Goal: Navigation & Orientation: Find specific page/section

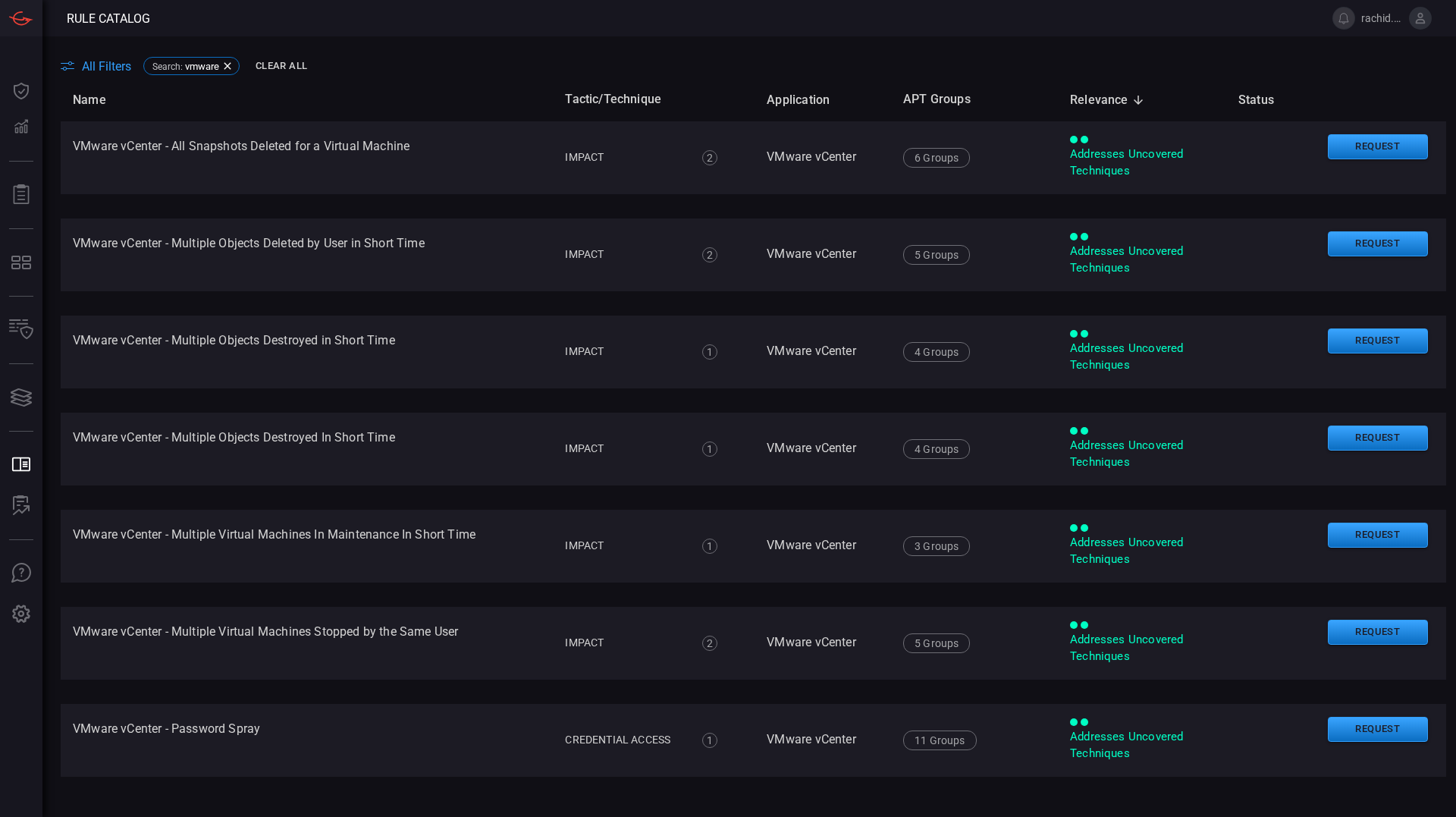
scroll to position [332, 0]
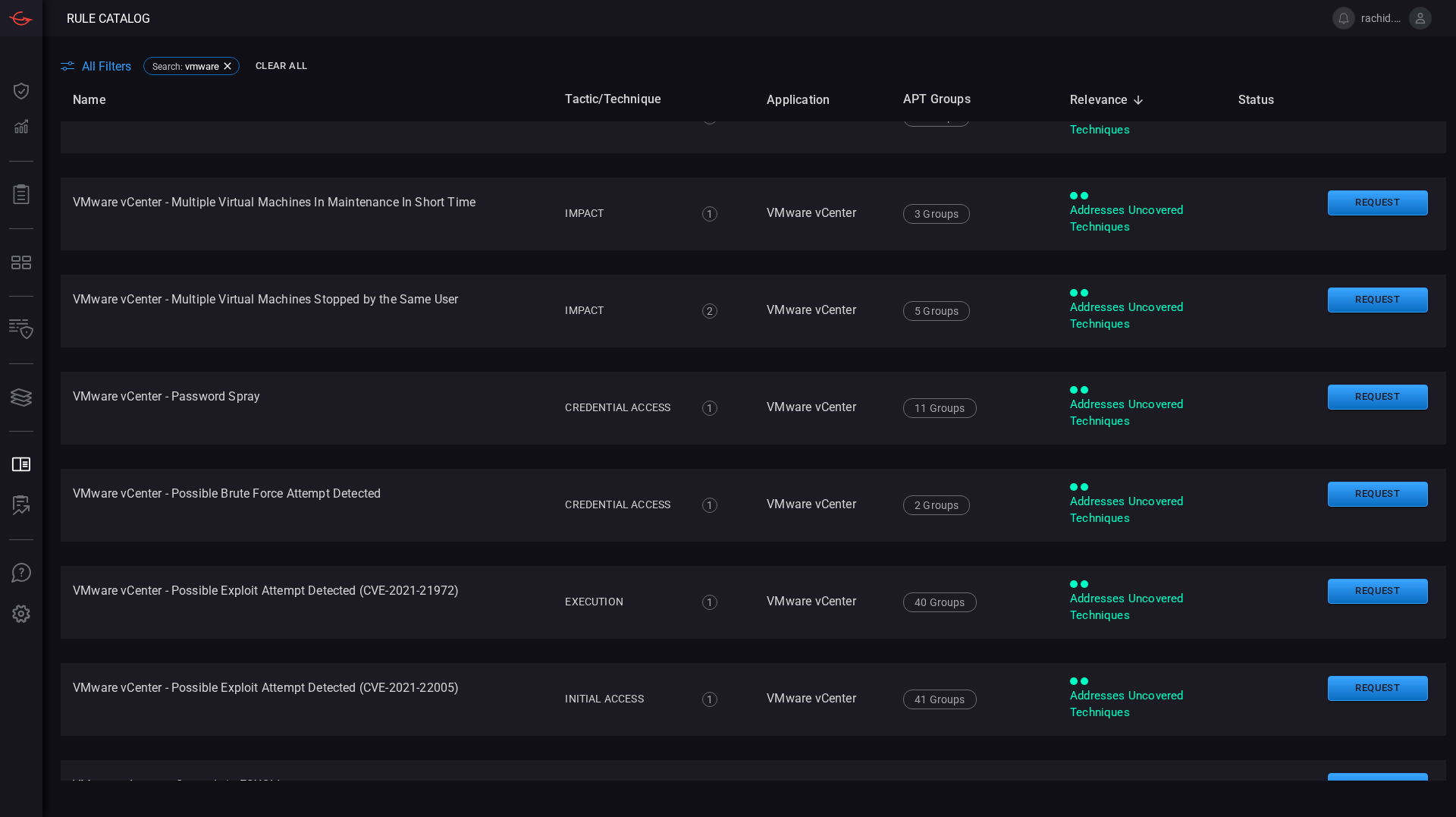
click at [95, 67] on span "All Filters" at bounding box center [107, 65] width 50 height 14
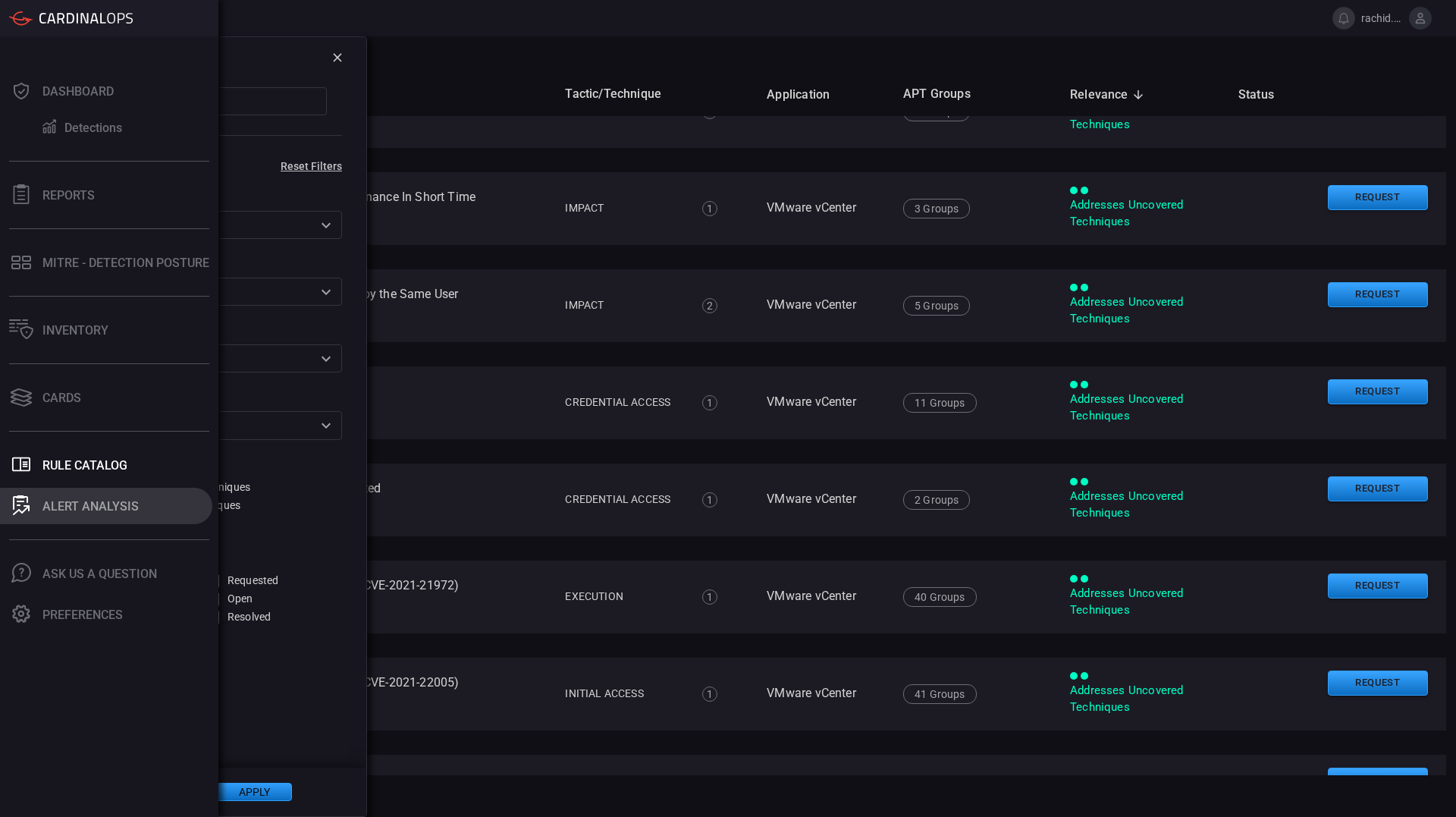
click at [70, 510] on div "ALERT ANALYSIS" at bounding box center [90, 506] width 96 height 14
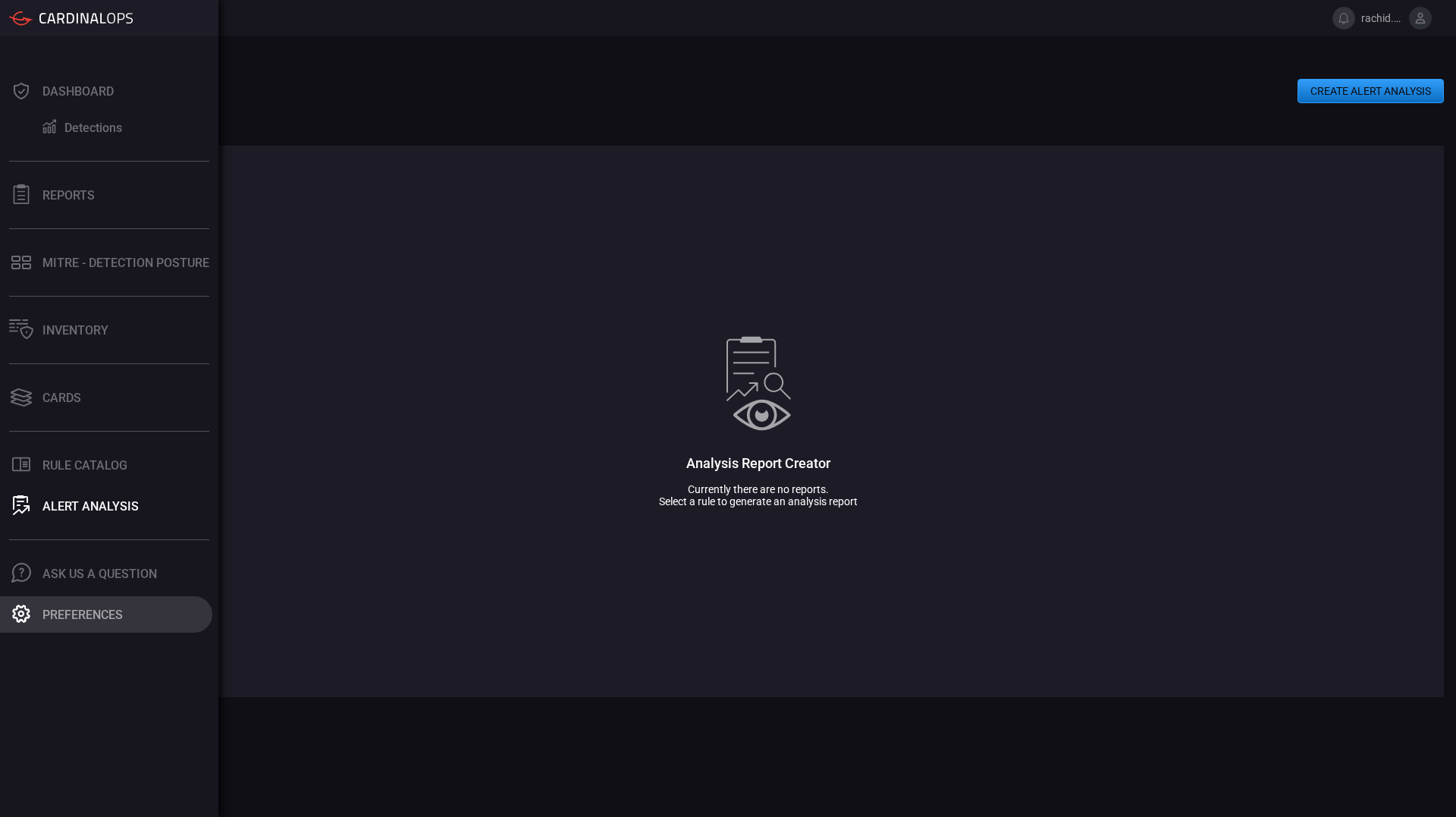
click at [22, 607] on icon at bounding box center [22, 613] width 18 height 18
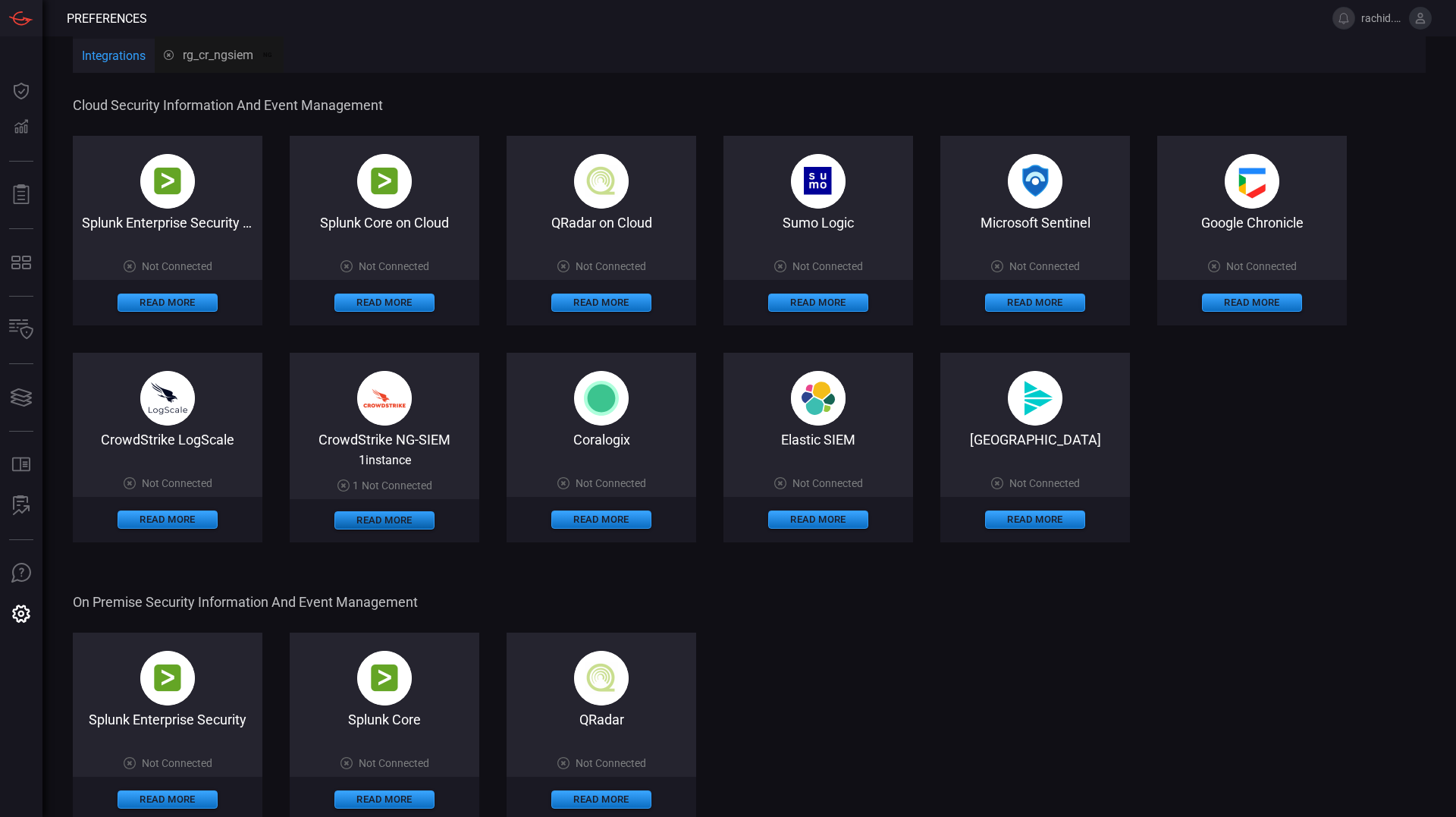
click at [371, 521] on button "Read More" at bounding box center [384, 521] width 100 height 18
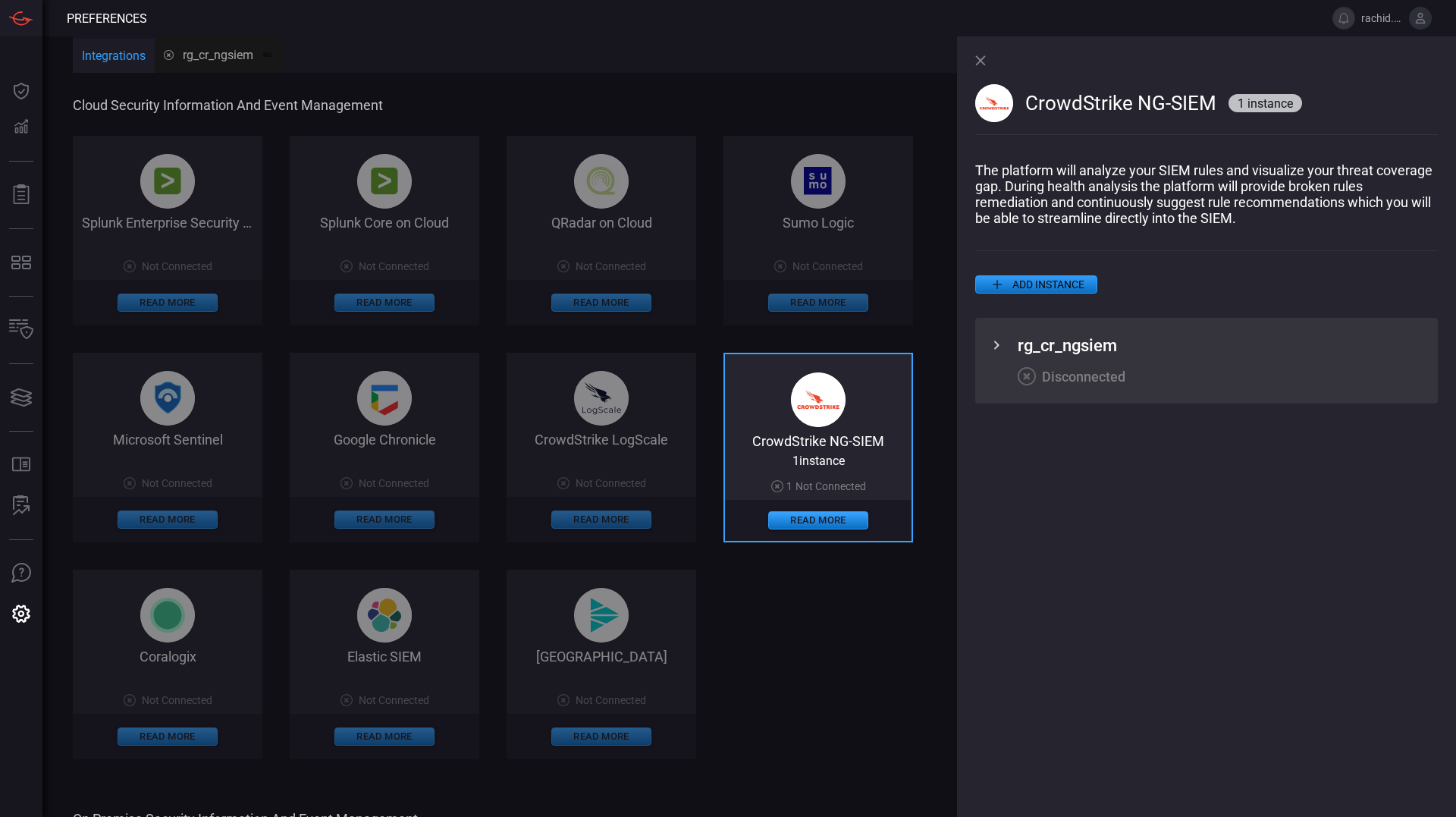
click at [995, 353] on icon at bounding box center [997, 345] width 18 height 18
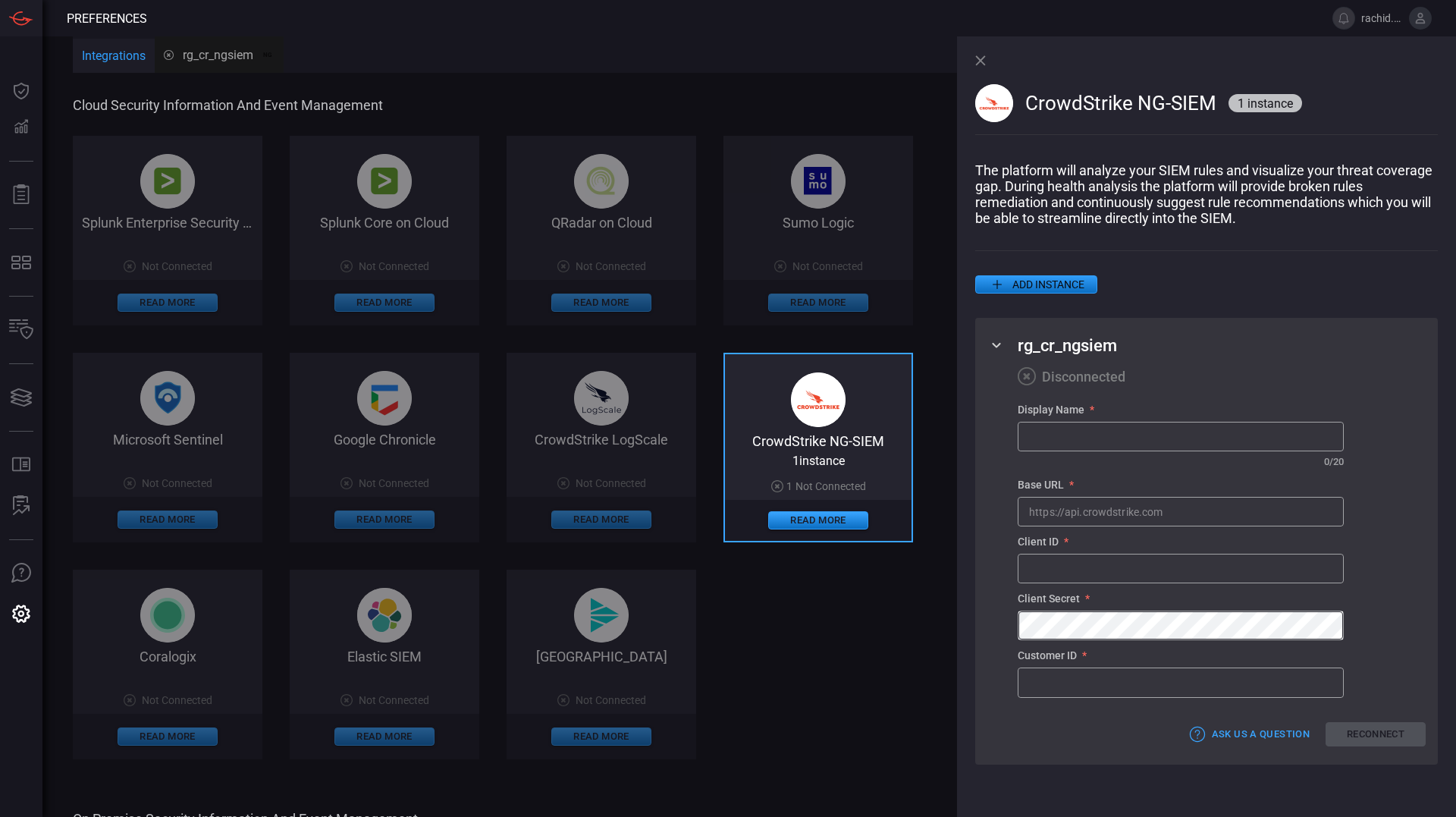
click at [995, 353] on icon at bounding box center [997, 345] width 18 height 18
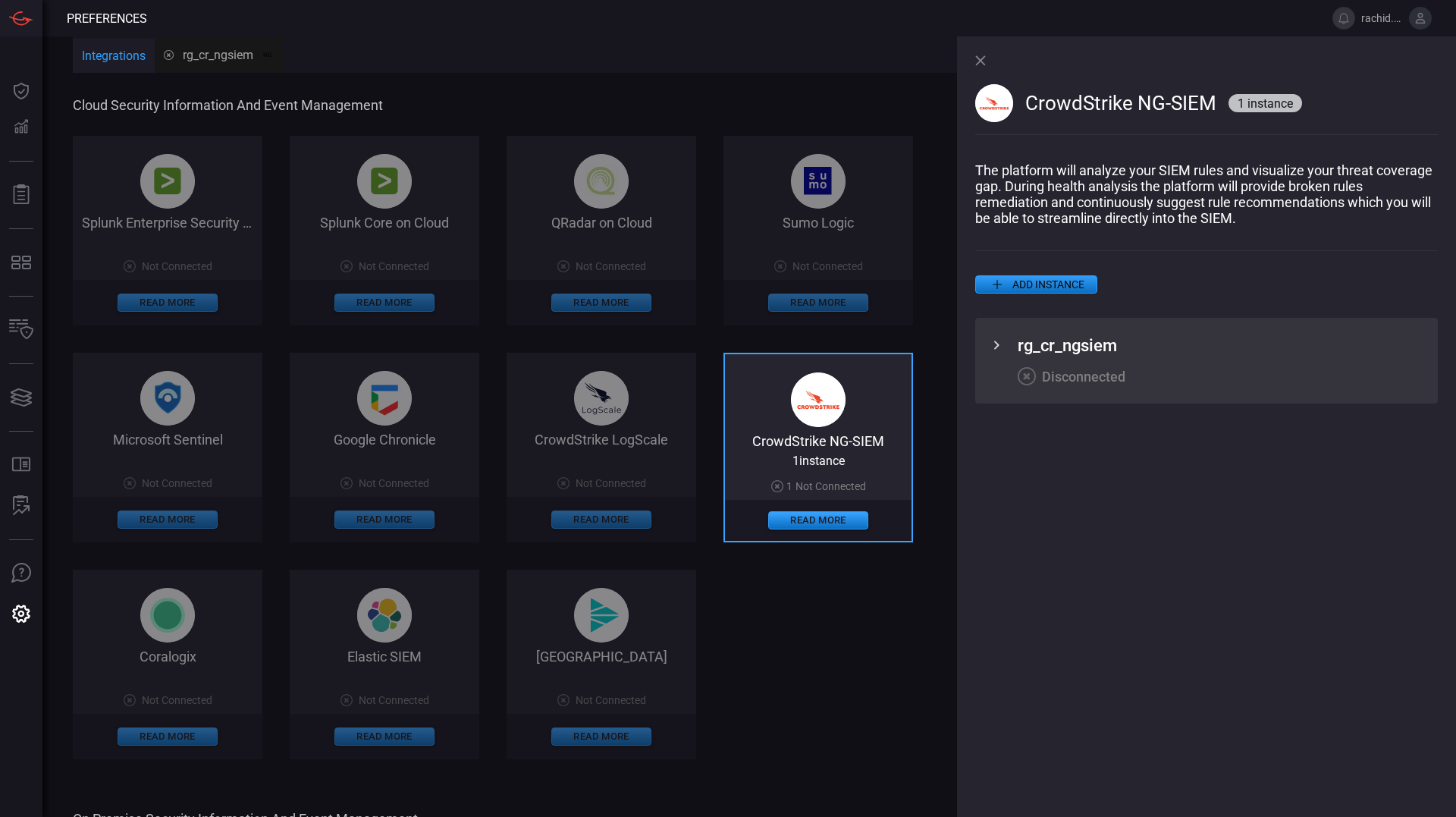
click at [598, 402] on div "Splunk Enterprise Security on Cloud Not Connected Read More Splunk Core on Clou…" at bounding box center [521, 447] width 898 height 623
click at [794, 587] on div "Splunk Enterprise Security on Cloud Not Connected Read More Splunk Core on Clou…" at bounding box center [521, 447] width 898 height 623
click at [1001, 346] on icon at bounding box center [997, 345] width 18 height 18
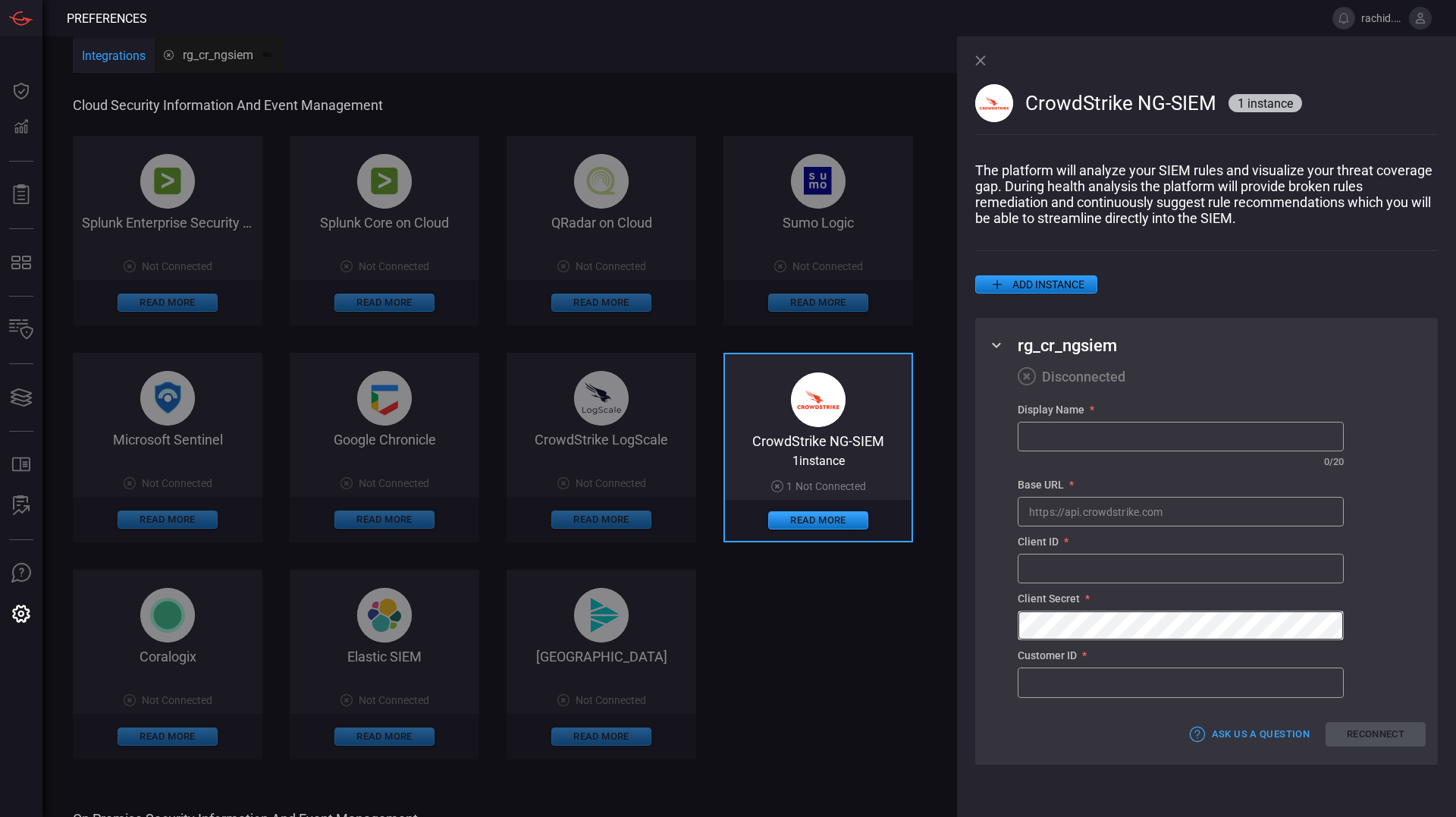
click at [1001, 346] on icon at bounding box center [997, 345] width 18 height 18
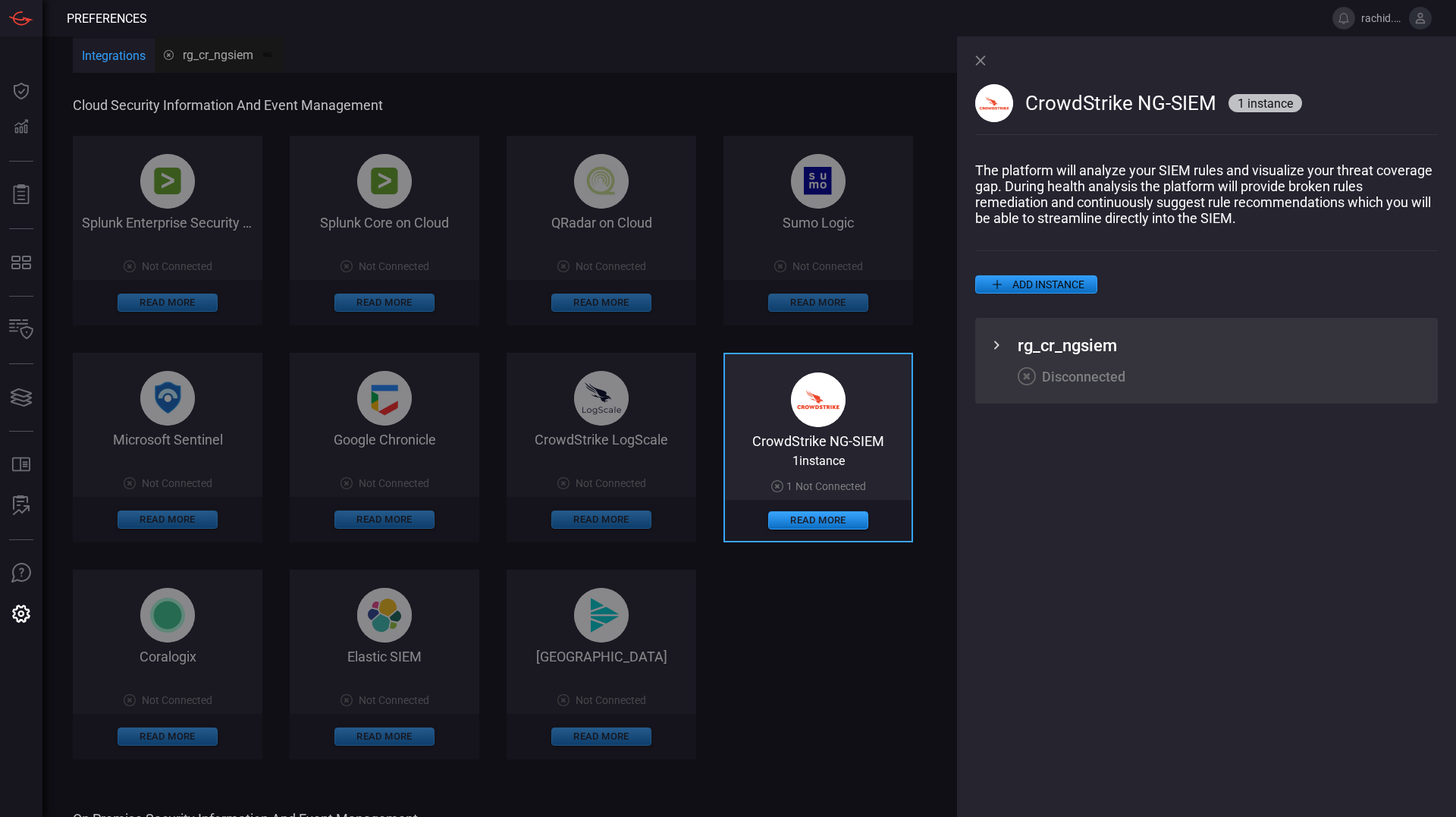
click at [124, 54] on button "Integrations" at bounding box center [113, 57] width 82 height 36
click at [194, 424] on div "Splunk Enterprise Security on Cloud Not Connected Read More Splunk Core on Clou…" at bounding box center [521, 447] width 898 height 623
click at [809, 661] on div "Splunk Enterprise Security on Cloud Not Connected Read More Splunk Core on Clou…" at bounding box center [521, 447] width 898 height 623
click at [992, 340] on icon at bounding box center [997, 345] width 18 height 18
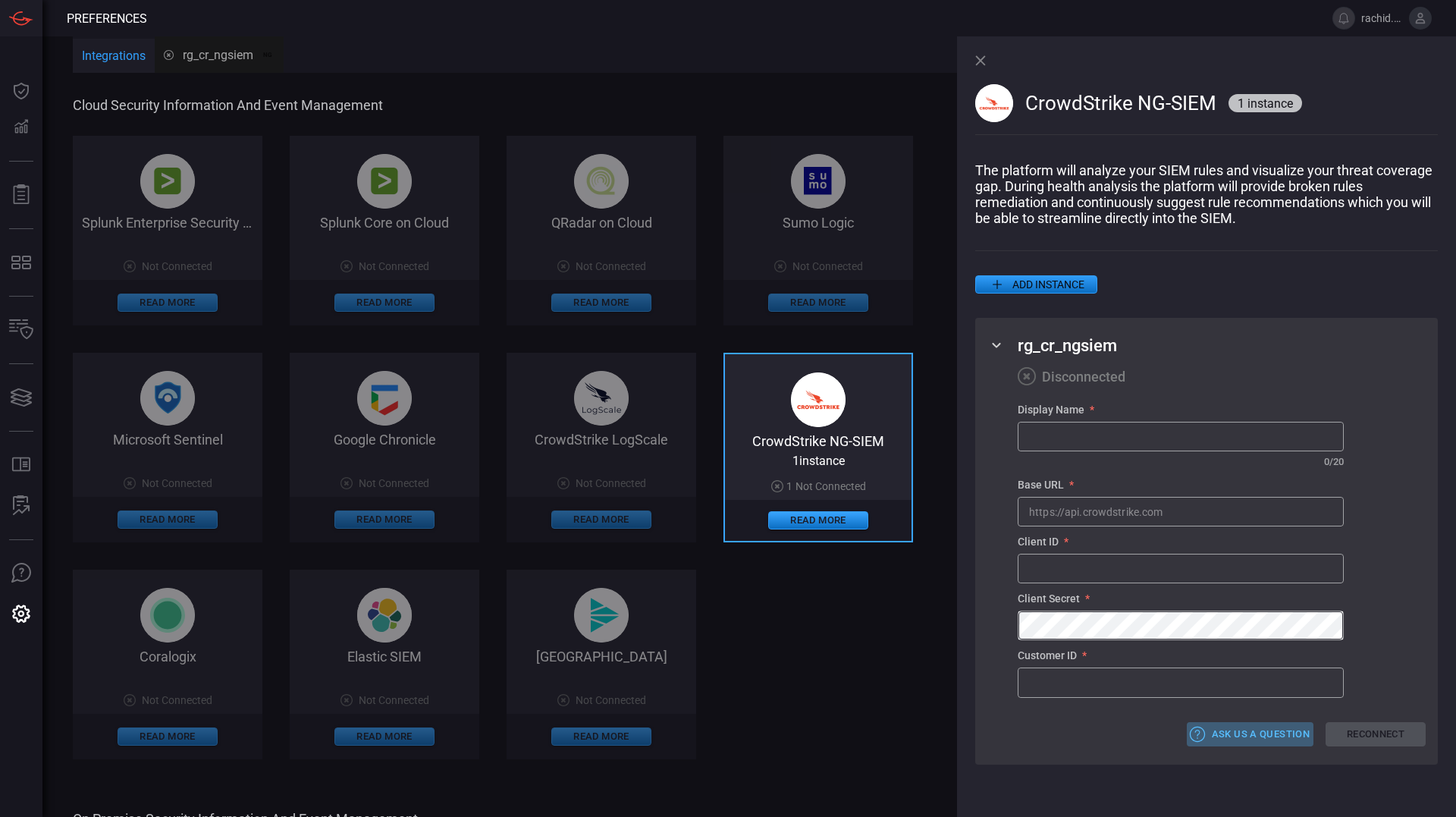
click at [1262, 738] on button "Ask Us a Question" at bounding box center [1250, 734] width 127 height 25
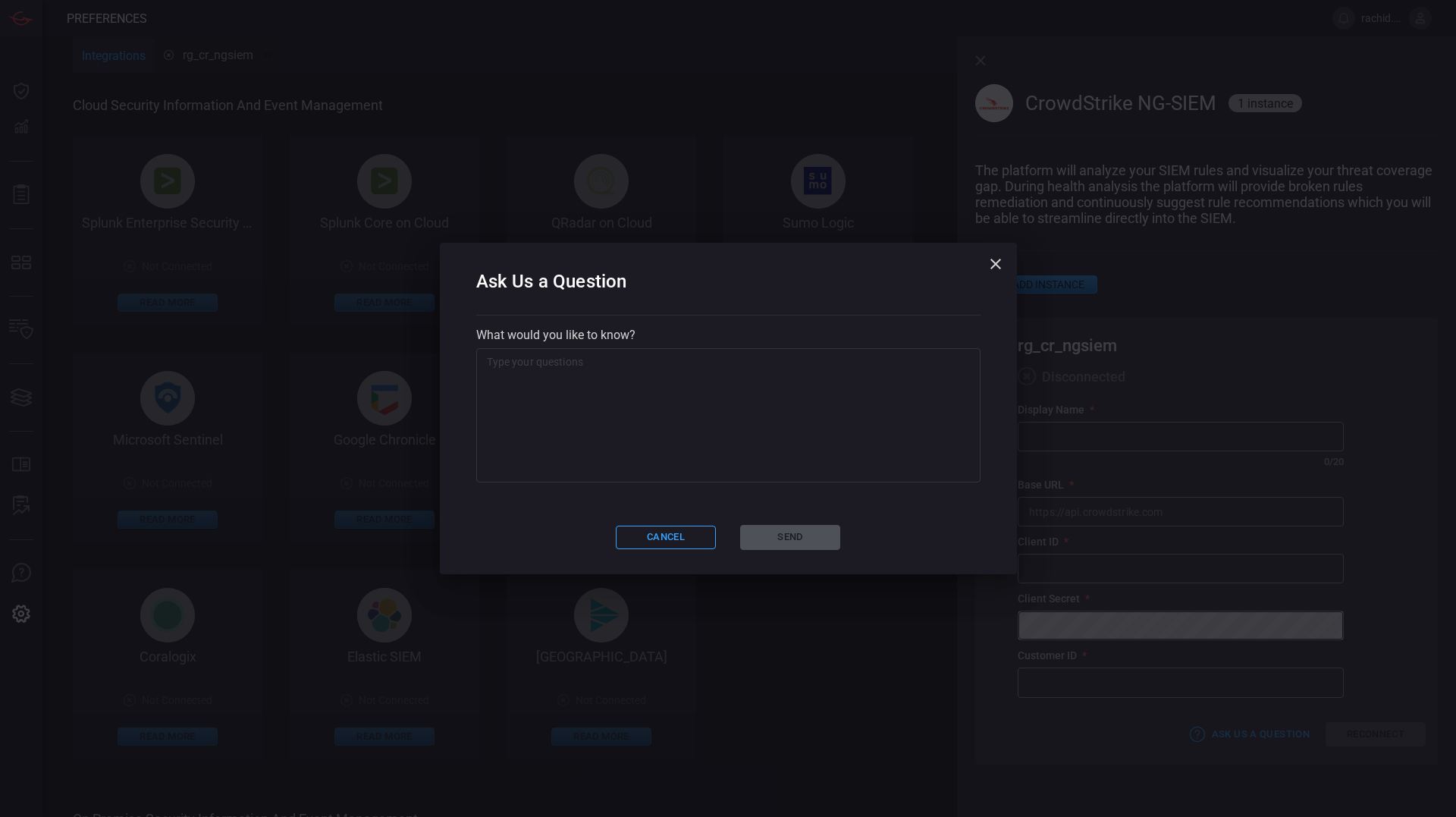
click at [992, 262] on icon "button" at bounding box center [996, 264] width 18 height 18
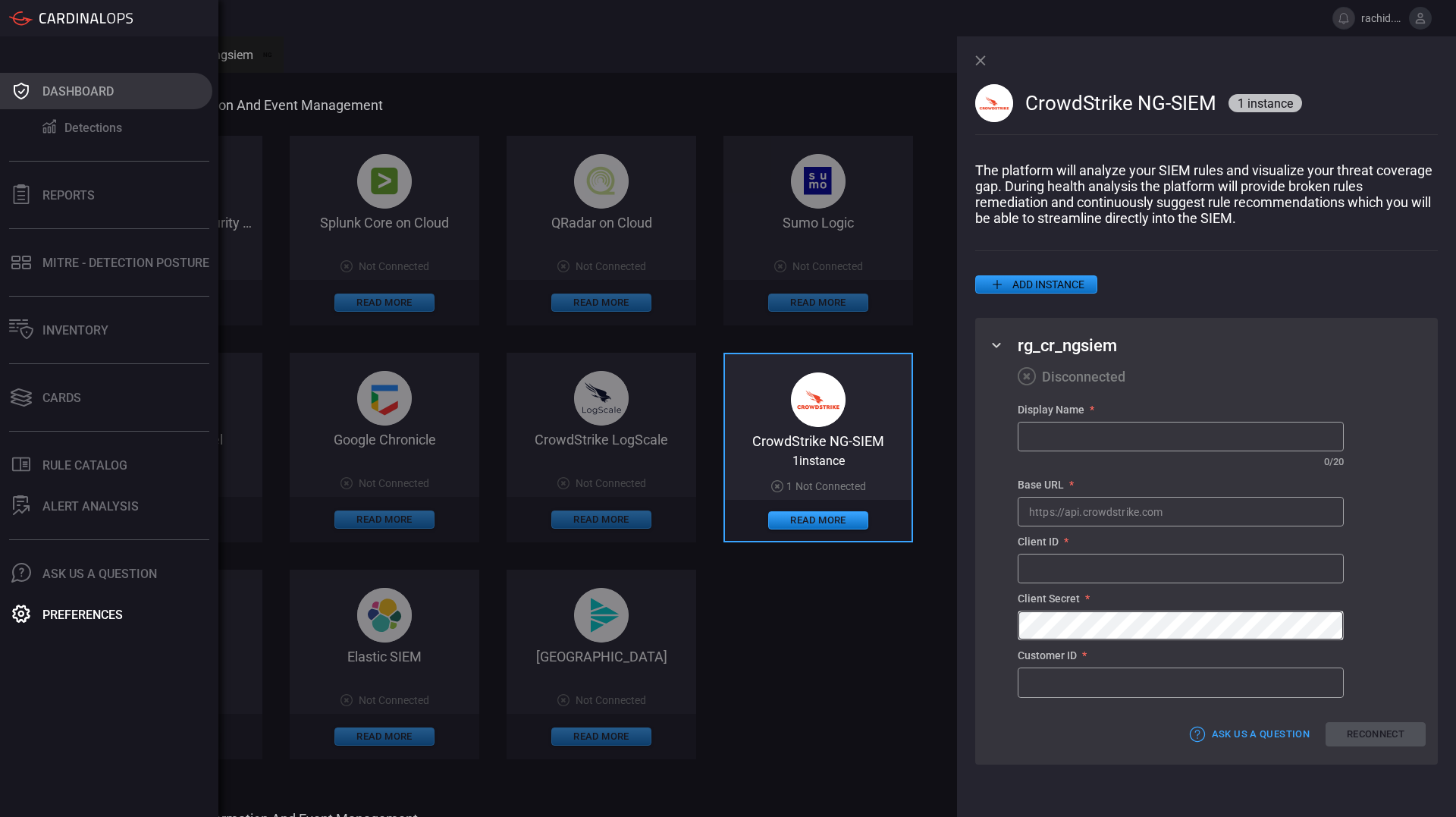
click at [22, 89] on icon at bounding box center [21, 91] width 24 height 22
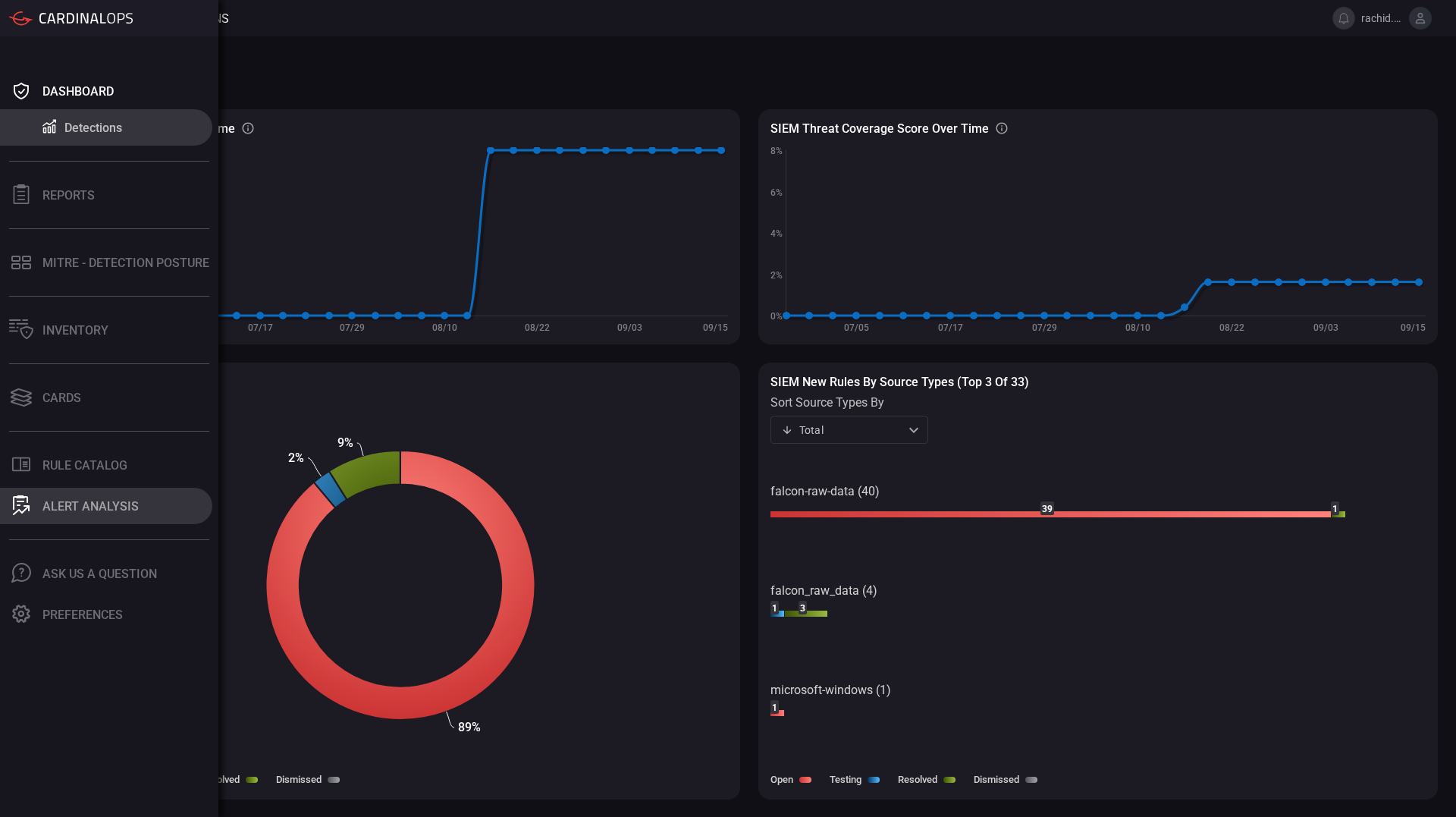
click at [96, 497] on button "ALERT ANALYSIS" at bounding box center [106, 506] width 213 height 36
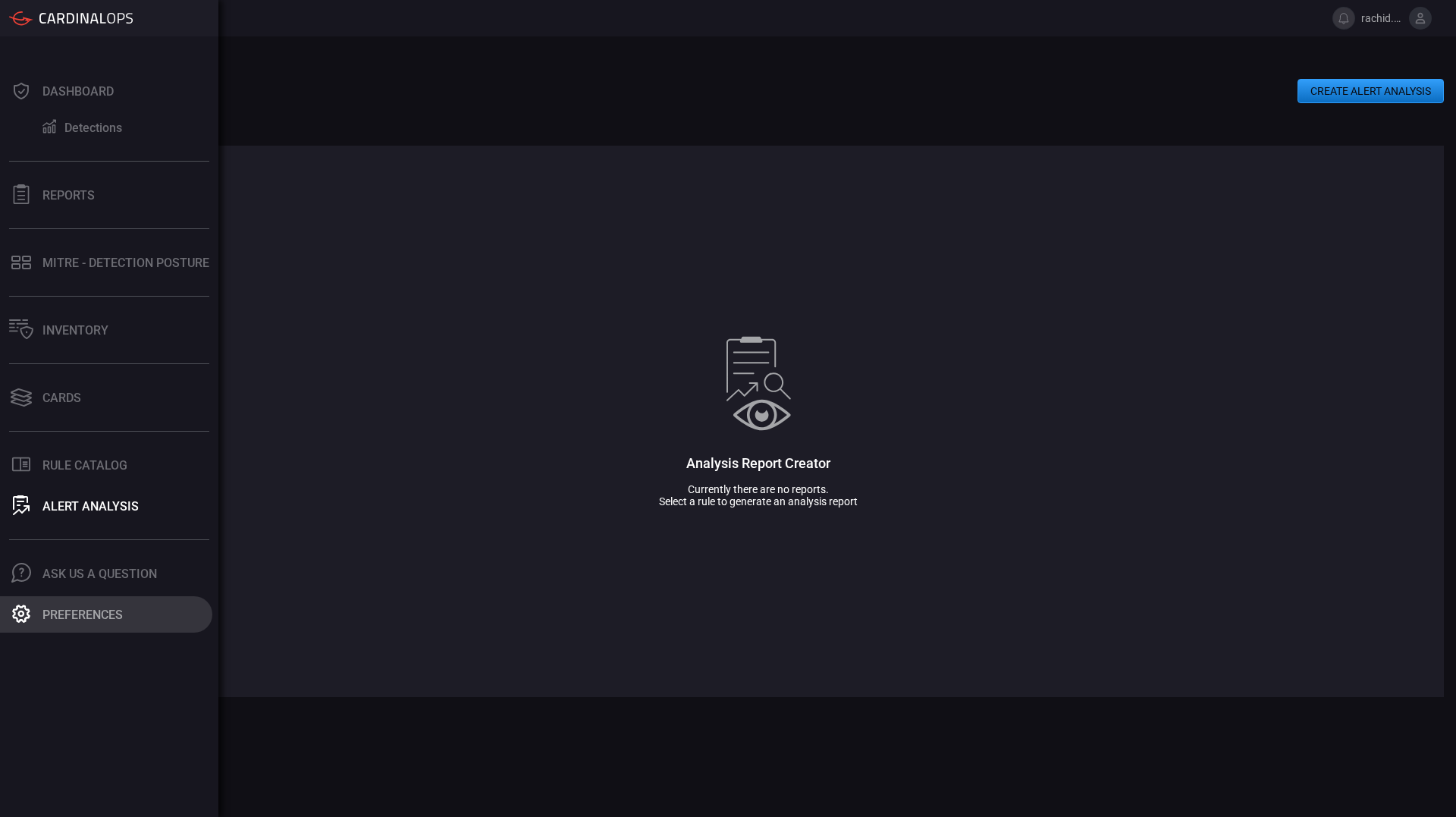
click at [82, 604] on button "Preferences" at bounding box center [106, 614] width 213 height 36
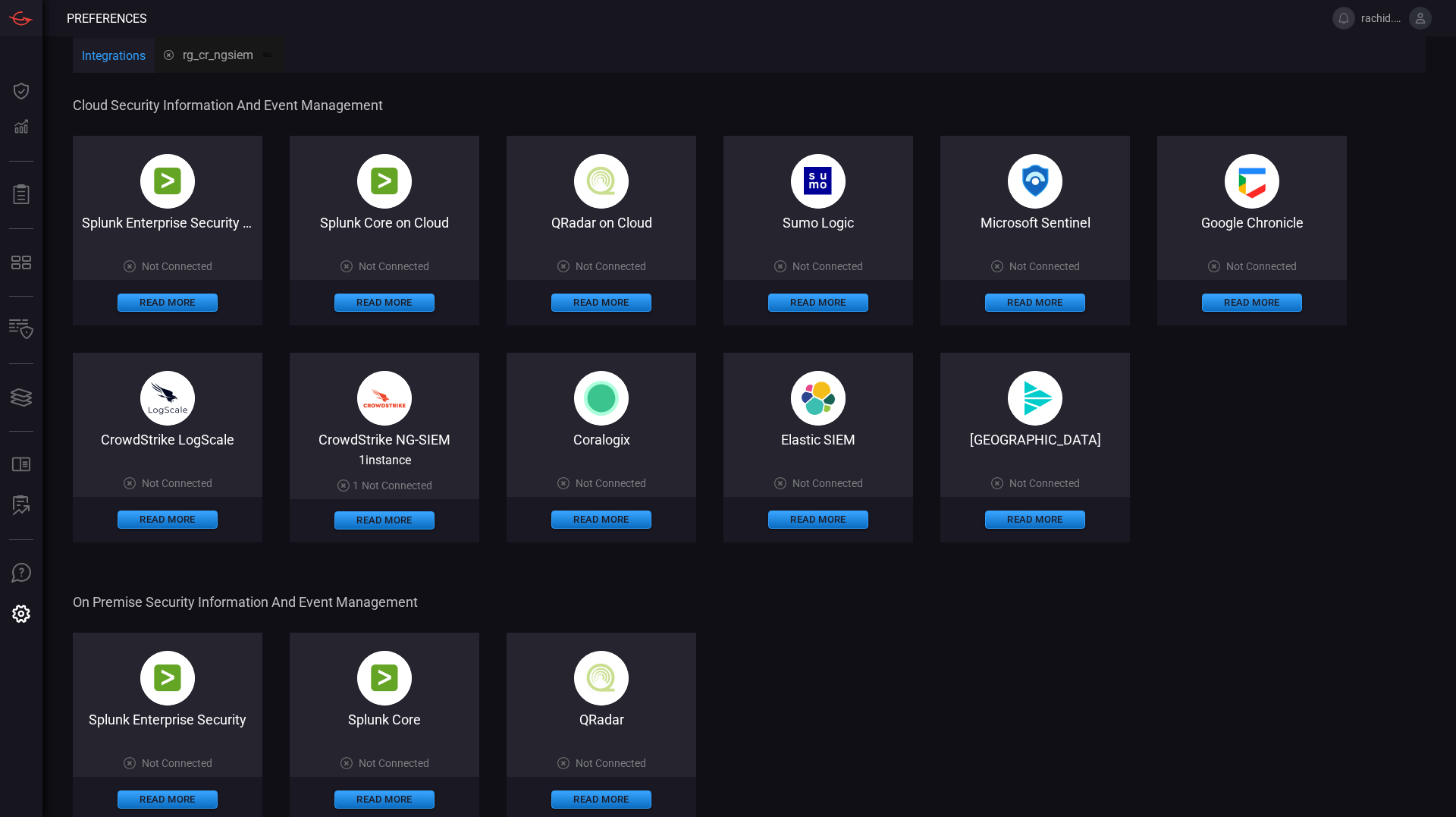
click at [344, 385] on div "CrowdStrike NG-SIEM 1 instance 1 Not Connected Read More" at bounding box center [384, 447] width 190 height 190
